Goal: Information Seeking & Learning: Learn about a topic

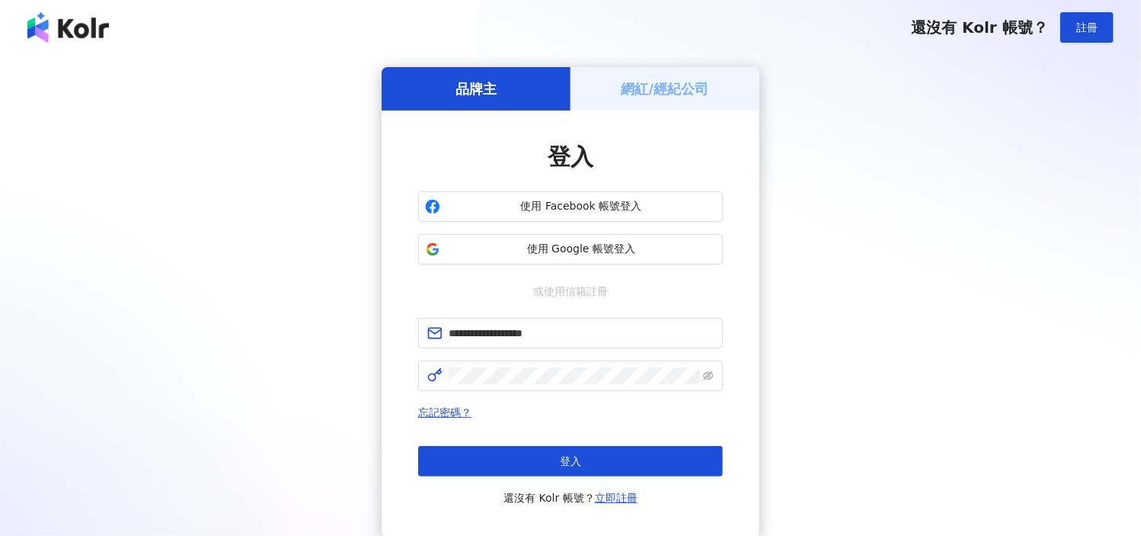
click at [648, 456] on button "登入" at bounding box center [570, 461] width 305 height 30
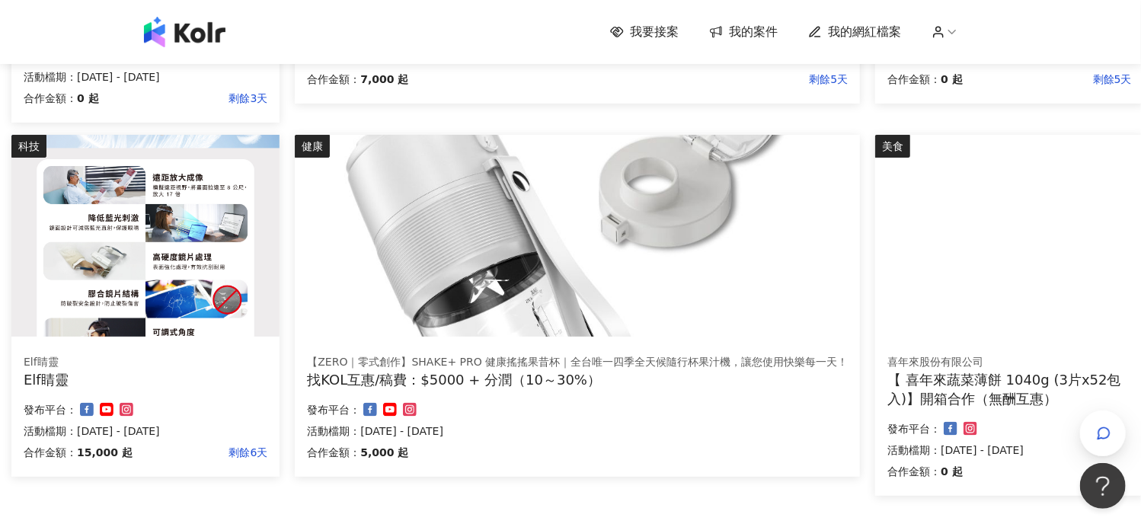
scroll to position [914, 140]
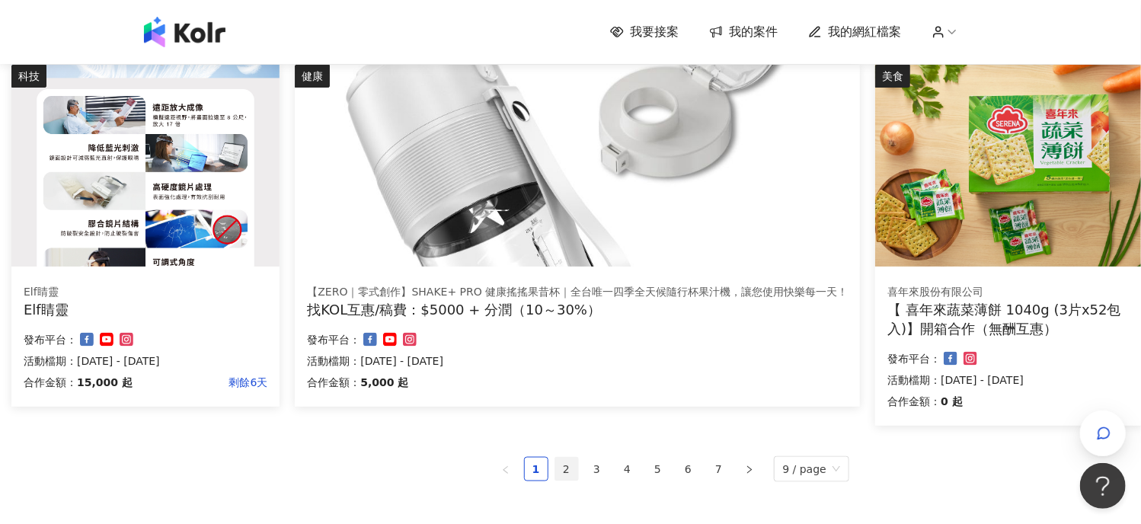
click at [576, 471] on link "2" at bounding box center [566, 469] width 23 height 23
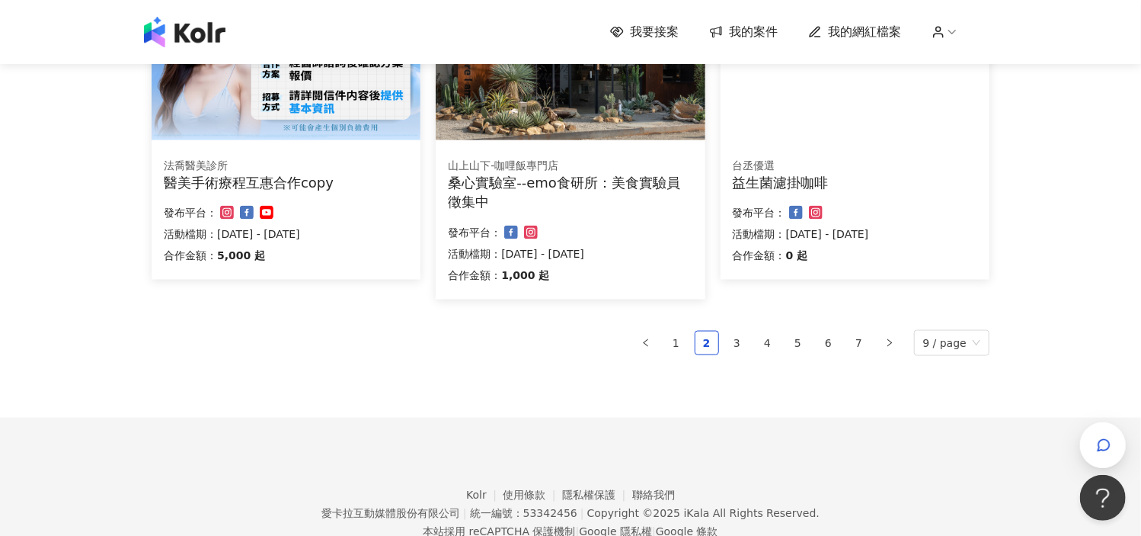
scroll to position [1053, 0]
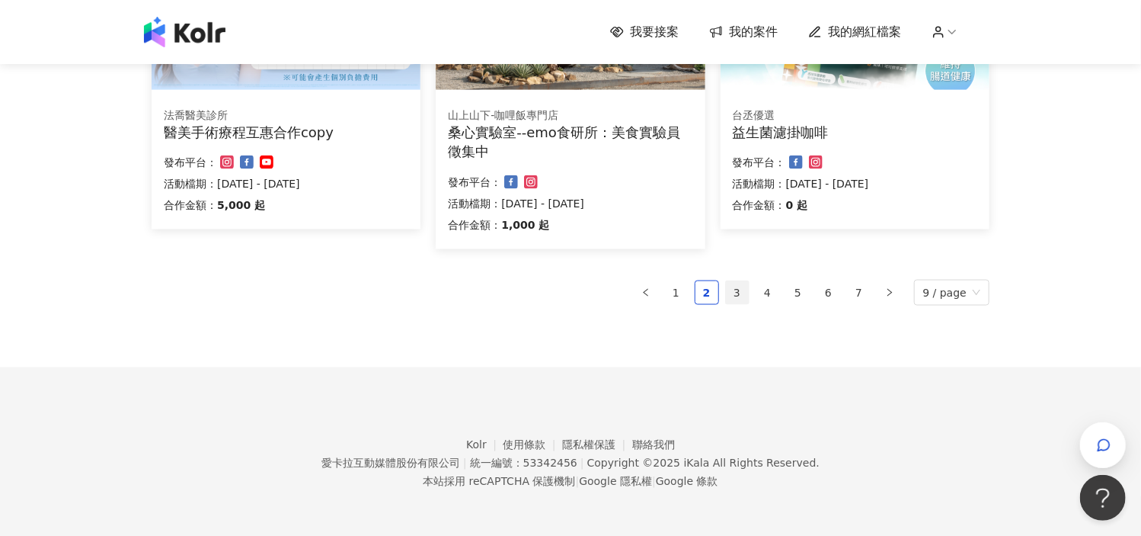
click at [749, 290] on link "3" at bounding box center [737, 292] width 23 height 23
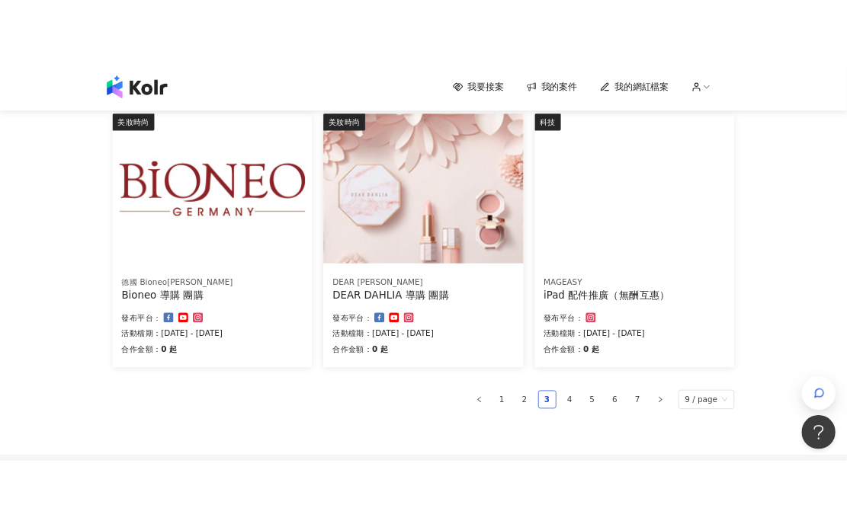
scroll to position [914, 0]
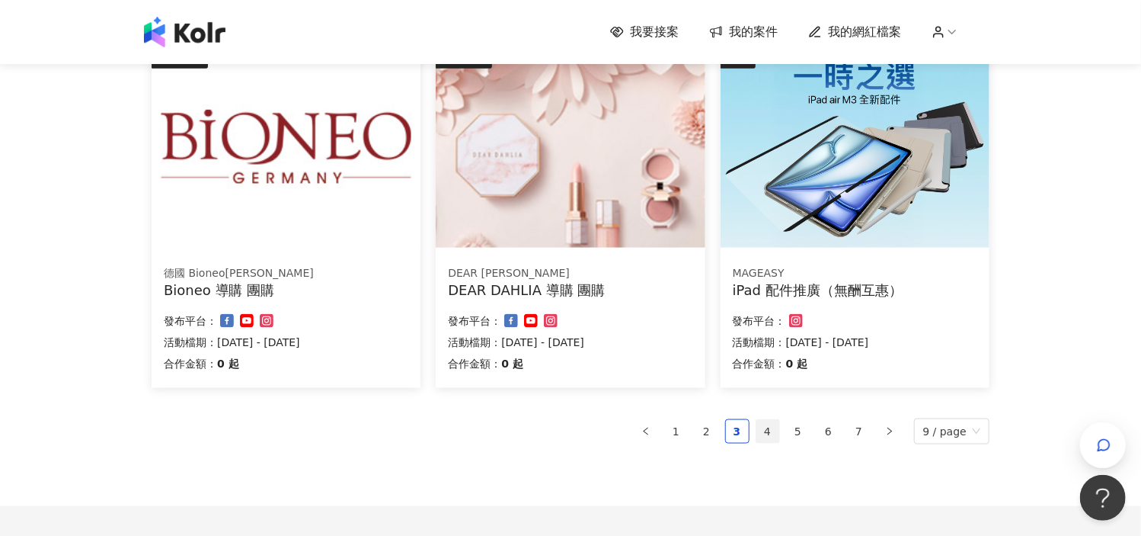
click at [771, 429] on link "4" at bounding box center [768, 431] width 23 height 23
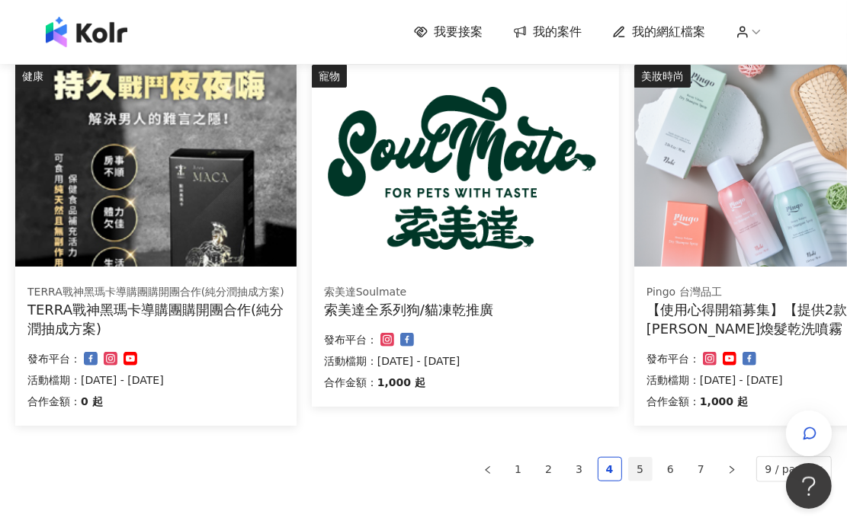
click at [645, 469] on link "5" at bounding box center [640, 469] width 23 height 23
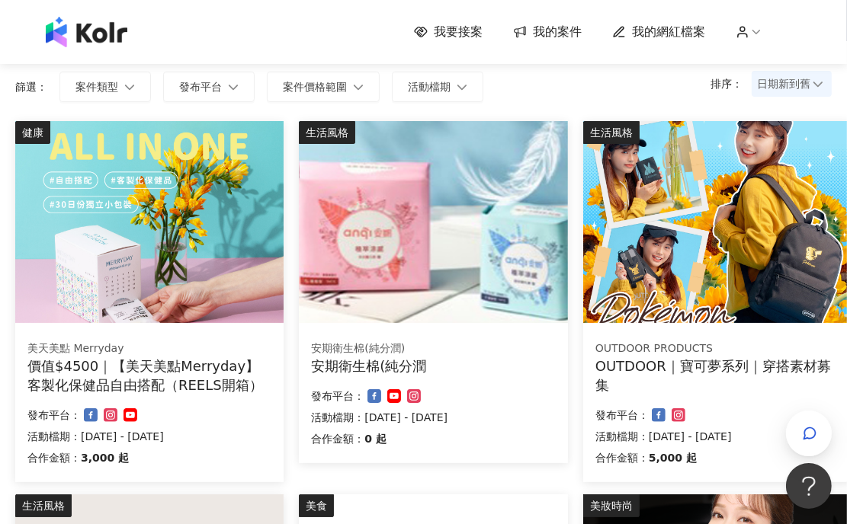
scroll to position [229, 0]
